Goal: Transaction & Acquisition: Purchase product/service

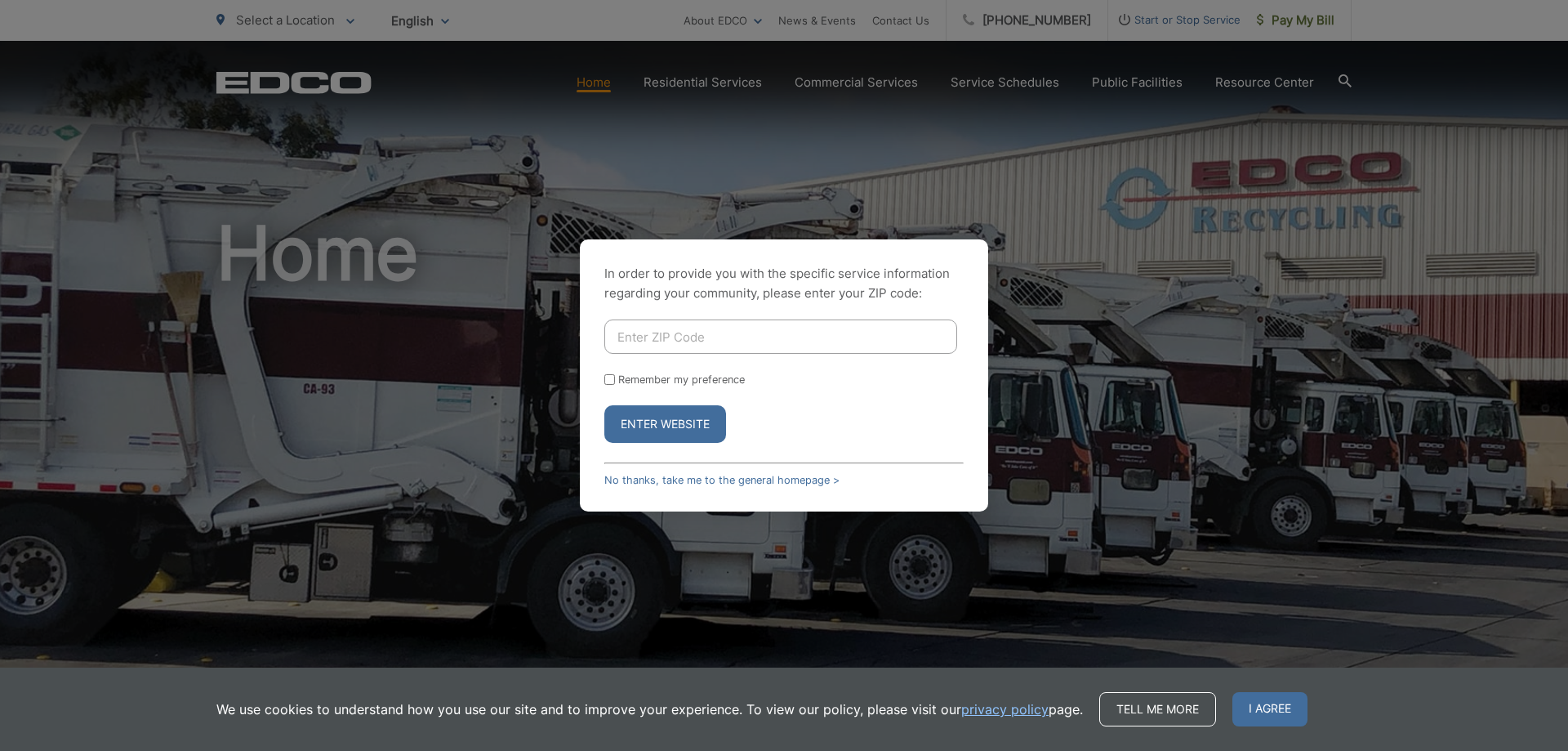
click at [655, 424] on button "Enter Website" at bounding box center [666, 424] width 122 height 38
click at [746, 473] on link "No thanks, take me to the general homepage >" at bounding box center [723, 479] width 235 height 12
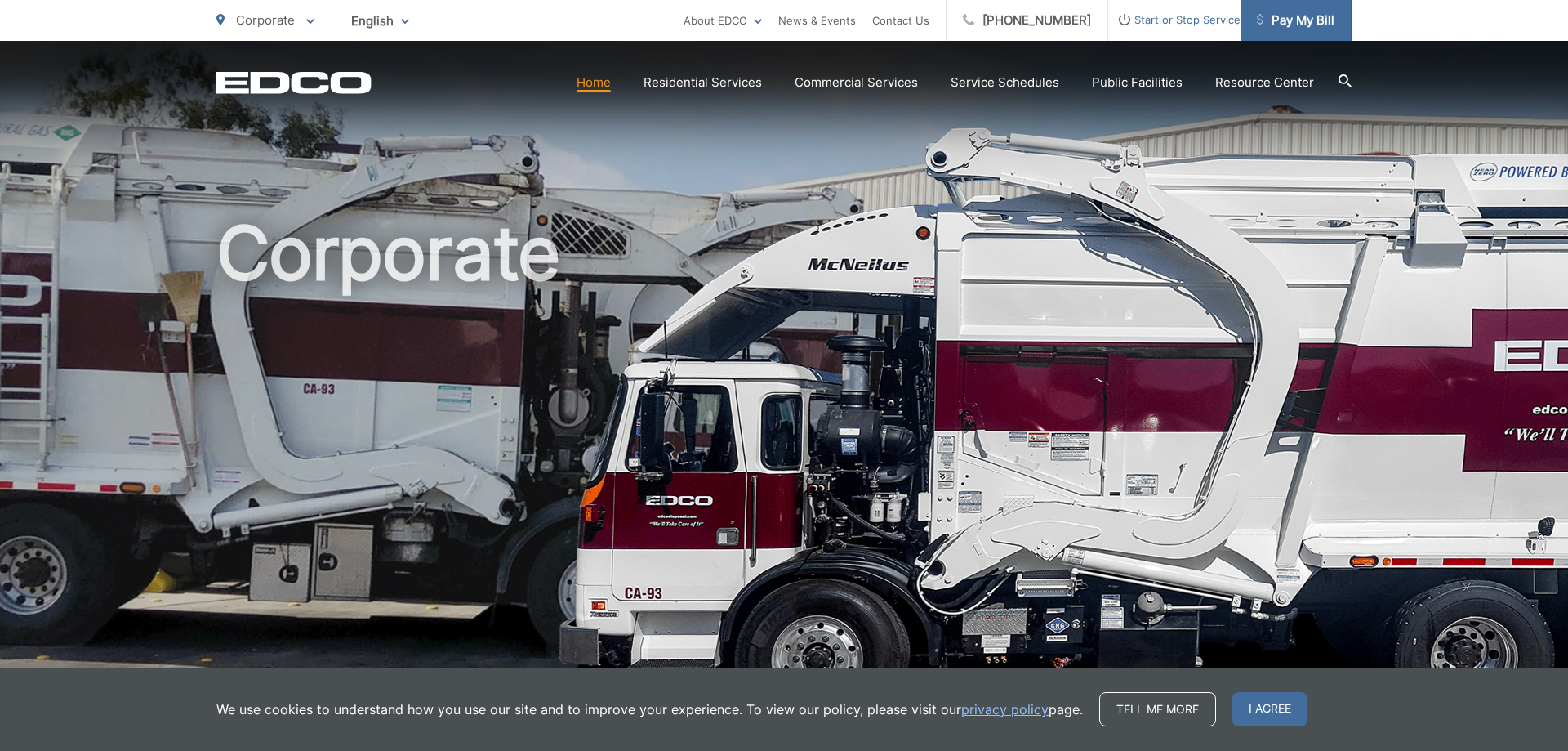
click at [1278, 29] on span "Pay My Bill" at bounding box center [1296, 20] width 77 height 20
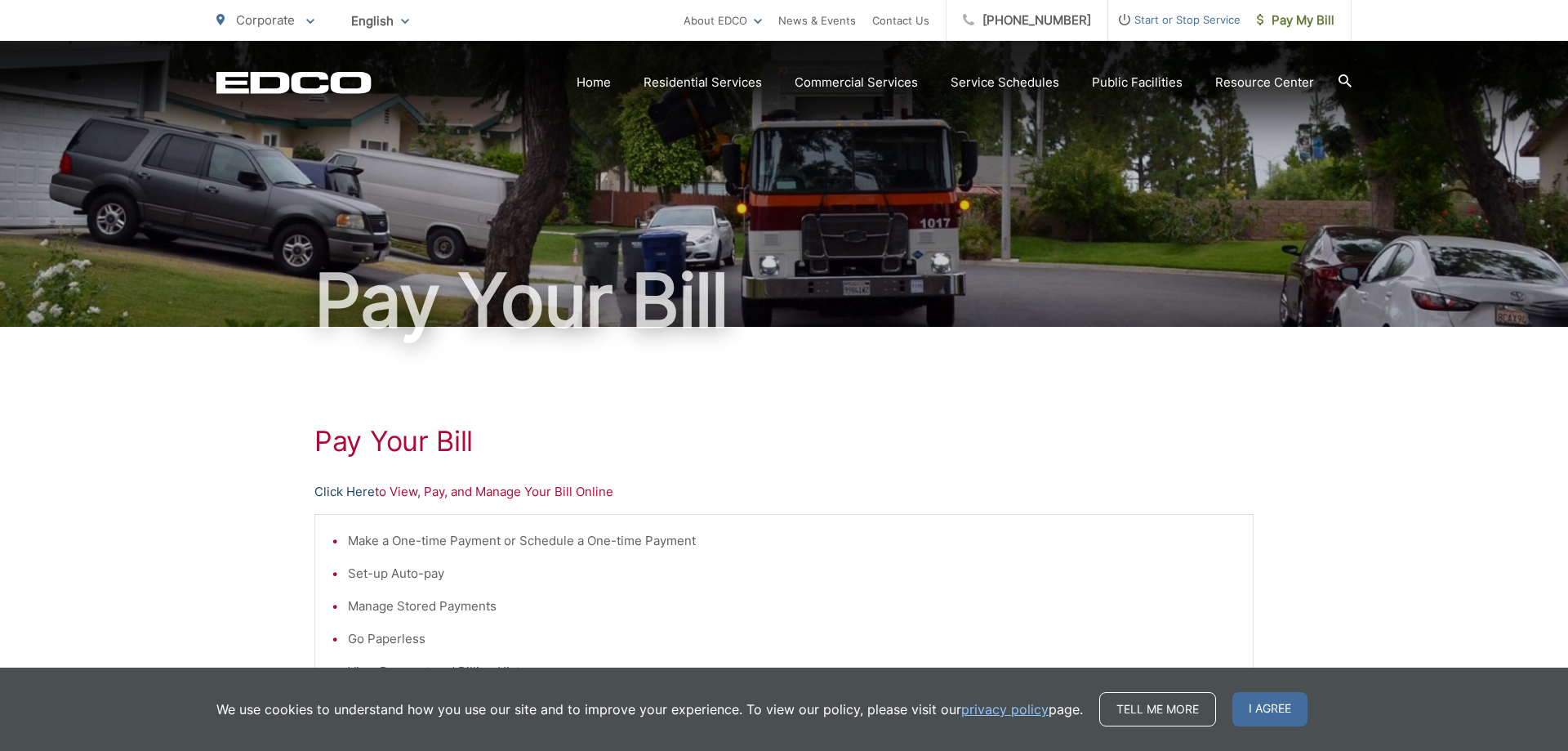
click at [355, 491] on link "Click Here" at bounding box center [345, 492] width 60 height 20
